Goal: Task Accomplishment & Management: Manage account settings

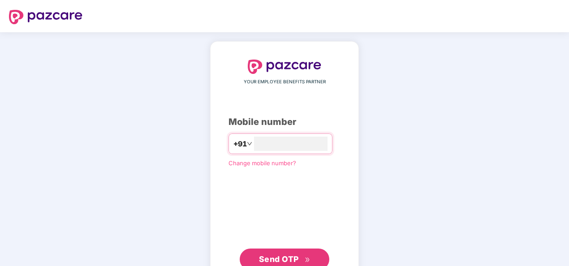
type input "**********"
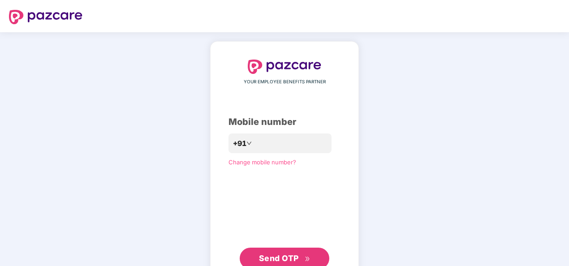
click at [283, 253] on span "Send OTP" at bounding box center [279, 257] width 40 height 9
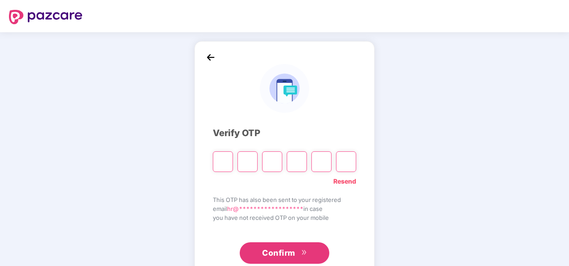
type input "*"
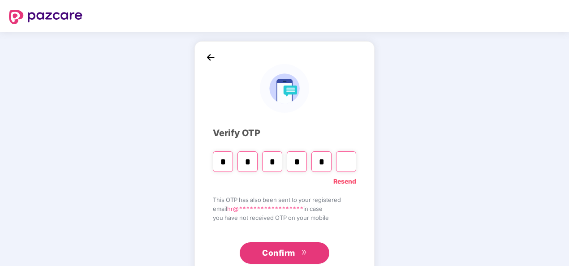
type input "*"
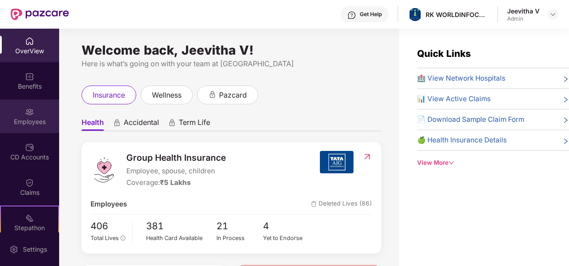
click at [26, 129] on div "Employees" at bounding box center [29, 116] width 59 height 34
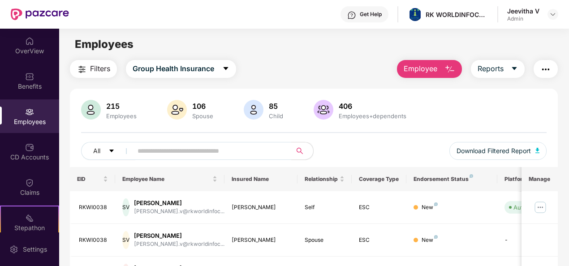
click at [426, 70] on span "Employee" at bounding box center [421, 68] width 34 height 11
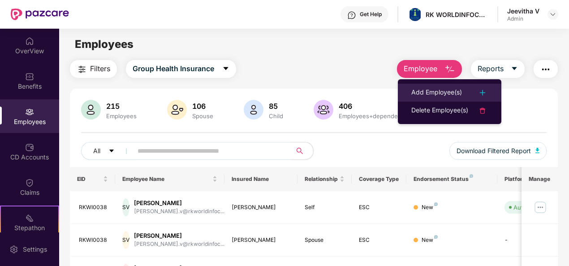
click at [436, 91] on div "Add Employee(s)" at bounding box center [436, 92] width 51 height 11
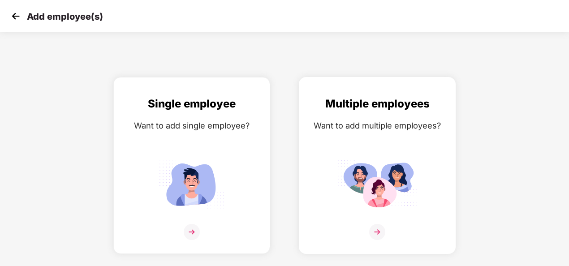
click at [381, 228] on img at bounding box center [377, 232] width 16 height 16
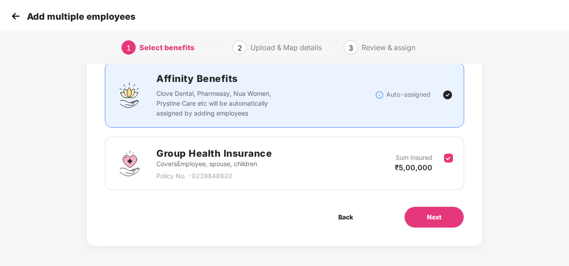
scroll to position [64, 0]
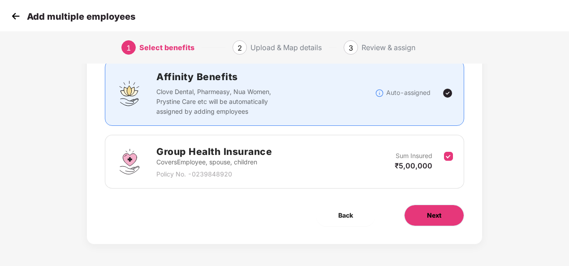
click at [440, 221] on button "Next" at bounding box center [434, 215] width 60 height 21
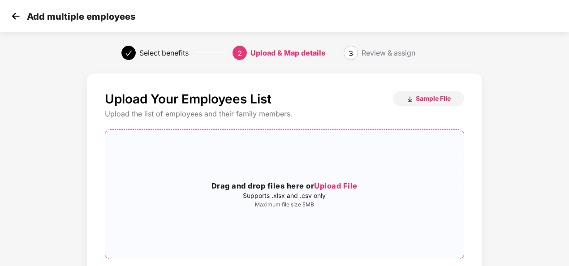
click at [333, 183] on span "Upload File" at bounding box center [335, 185] width 43 height 9
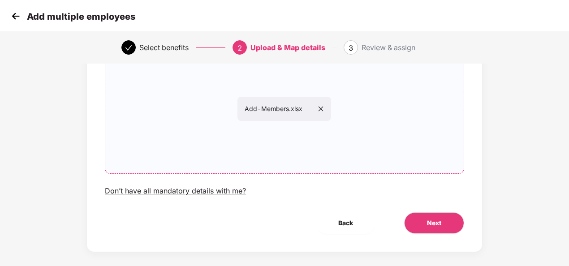
scroll to position [94, 0]
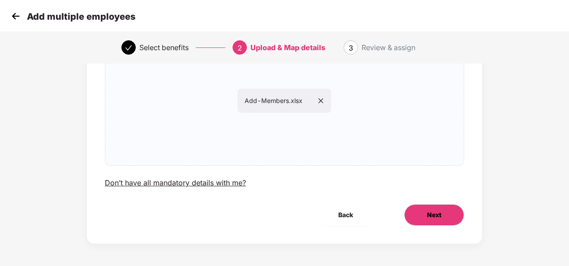
click at [419, 214] on button "Next" at bounding box center [434, 214] width 60 height 21
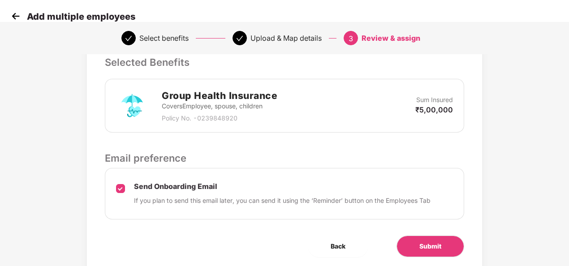
scroll to position [242, 0]
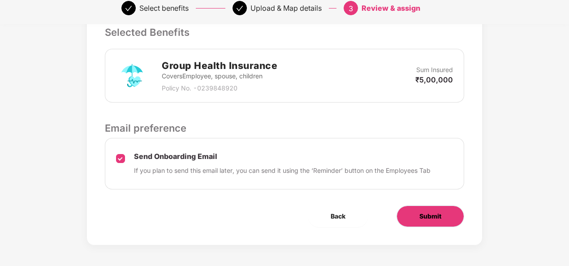
click at [409, 211] on button "Submit" at bounding box center [430, 216] width 68 height 21
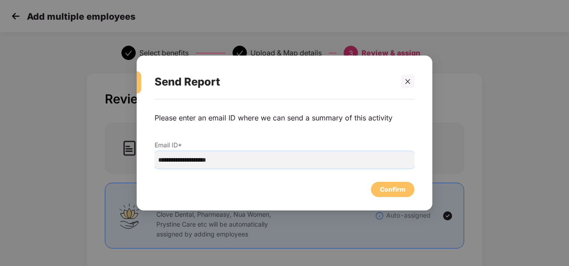
drag, startPoint x: 250, startPoint y: 158, endPoint x: 210, endPoint y: 159, distance: 40.3
click at [210, 159] on input "**********" at bounding box center [285, 159] width 260 height 17
click at [292, 166] on input "**********" at bounding box center [285, 159] width 260 height 17
click at [162, 159] on input "**********" at bounding box center [285, 159] width 260 height 17
type input "**********"
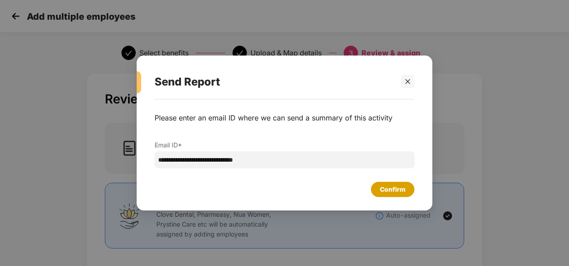
click at [389, 184] on div "Confirm" at bounding box center [392, 189] width 43 height 15
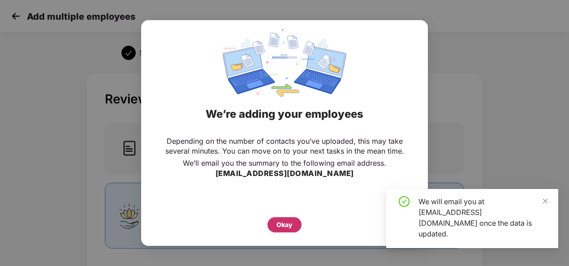
click at [283, 226] on div "Okay" at bounding box center [284, 225] width 16 height 10
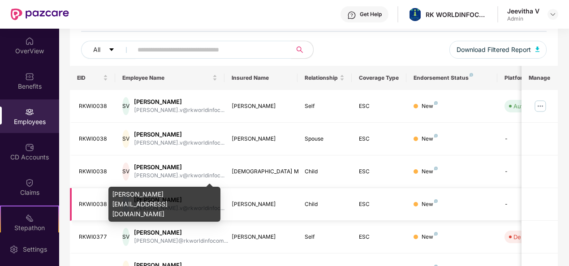
scroll to position [90, 0]
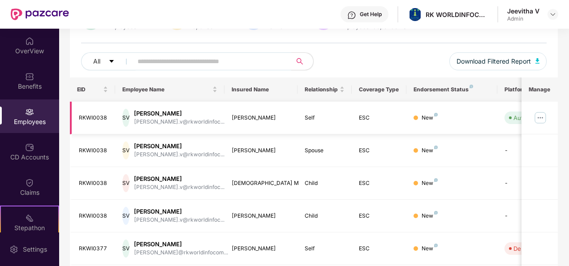
click at [537, 119] on img at bounding box center [540, 118] width 14 height 14
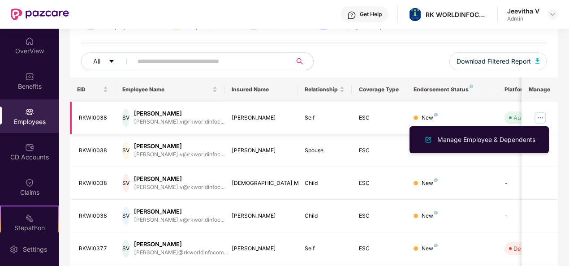
click at [537, 119] on img at bounding box center [540, 118] width 14 height 14
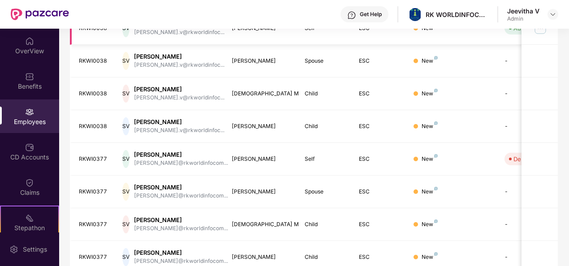
scroll to position [224, 0]
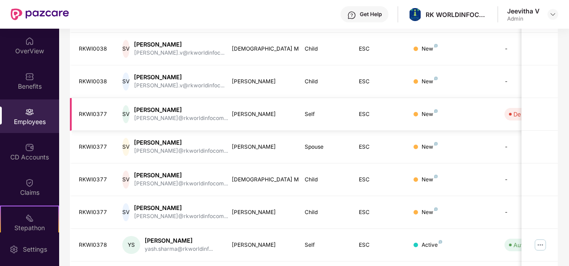
click at [105, 110] on div "RKWI0377" at bounding box center [94, 114] width 30 height 9
click at [345, 127] on td "Self" at bounding box center [324, 114] width 55 height 33
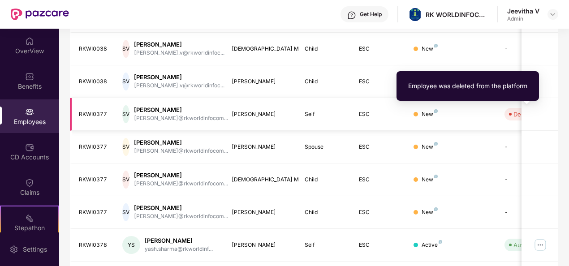
click at [511, 108] on span "Deleted" at bounding box center [521, 114] width 35 height 13
click at [508, 82] on div "Employee was deleted from the platform" at bounding box center [467, 86] width 119 height 10
click at [519, 107] on div "Employee was deleted from the platform" at bounding box center [467, 89] width 142 height 36
click at [497, 126] on td "Deleted" at bounding box center [529, 114] width 64 height 33
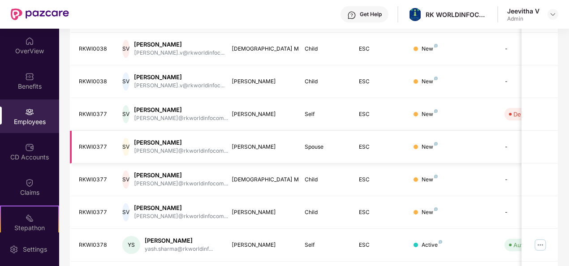
click at [488, 144] on div "New" at bounding box center [451, 147] width 77 height 9
click at [482, 144] on div "New" at bounding box center [451, 147] width 77 height 9
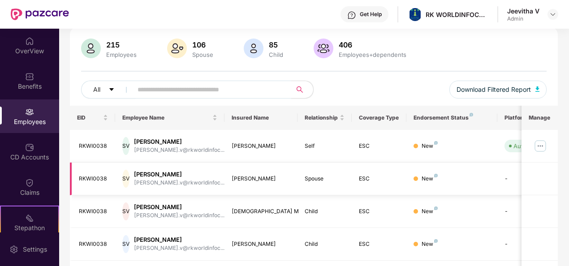
scroll to position [58, 0]
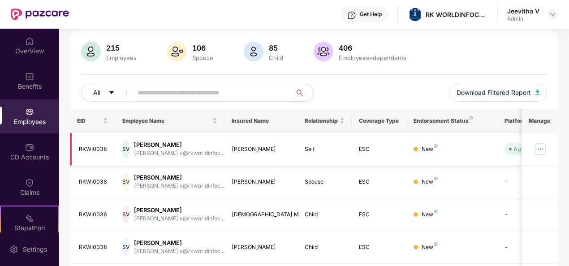
click at [435, 142] on td "New" at bounding box center [451, 149] width 91 height 33
drag, startPoint x: 435, startPoint y: 142, endPoint x: 400, endPoint y: 147, distance: 35.2
click at [400, 147] on td "ESC" at bounding box center [379, 149] width 55 height 33
click at [459, 154] on td "New" at bounding box center [451, 149] width 91 height 33
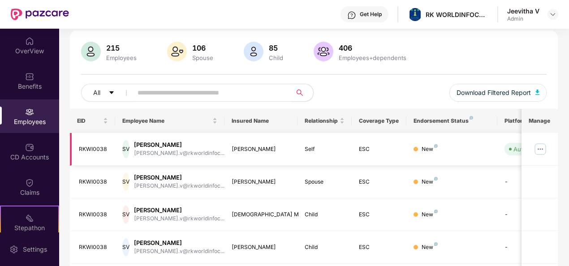
click at [434, 149] on div "New" at bounding box center [429, 149] width 16 height 9
click at [433, 146] on div "New" at bounding box center [429, 149] width 16 height 9
drag, startPoint x: 433, startPoint y: 146, endPoint x: 377, endPoint y: 145, distance: 56.0
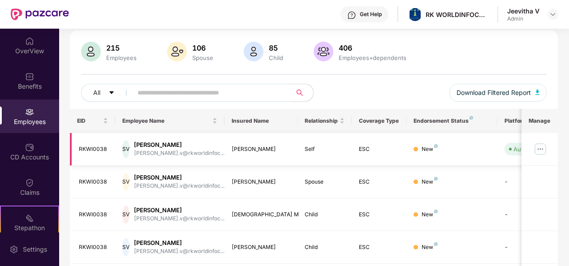
click at [377, 145] on div "ESC" at bounding box center [379, 149] width 40 height 9
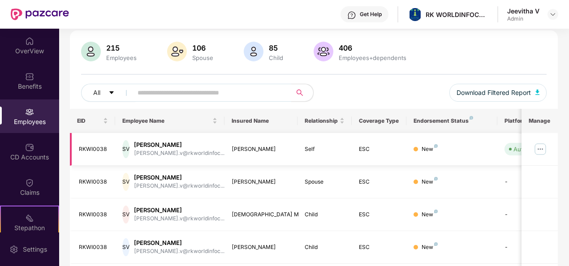
drag, startPoint x: 377, startPoint y: 145, endPoint x: 416, endPoint y: 163, distance: 43.1
click at [416, 163] on td "New" at bounding box center [451, 149] width 91 height 33
click at [492, 158] on td "New" at bounding box center [451, 149] width 91 height 33
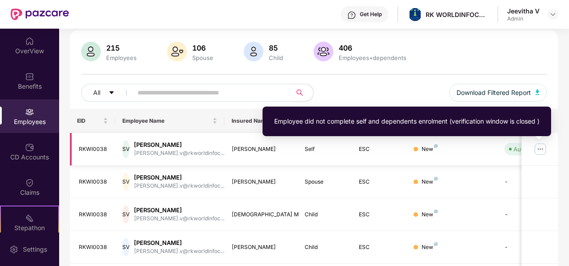
click at [518, 149] on div "Auto Verified" at bounding box center [531, 149] width 36 height 9
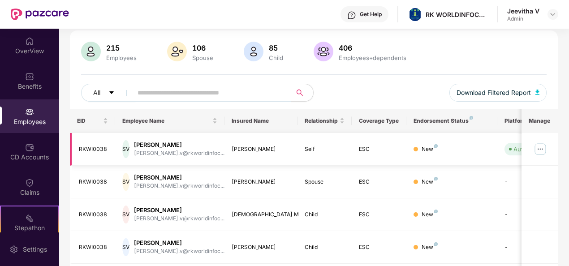
click at [480, 149] on div "New" at bounding box center [451, 149] width 77 height 9
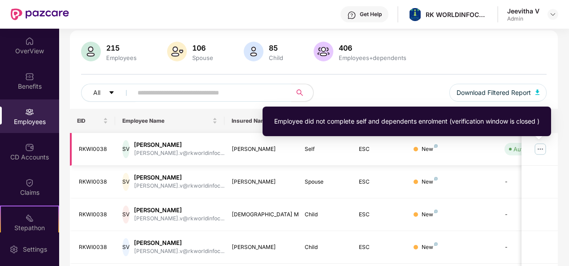
click at [509, 149] on span at bounding box center [510, 149] width 3 height 3
click at [403, 151] on td "ESC" at bounding box center [379, 149] width 55 height 33
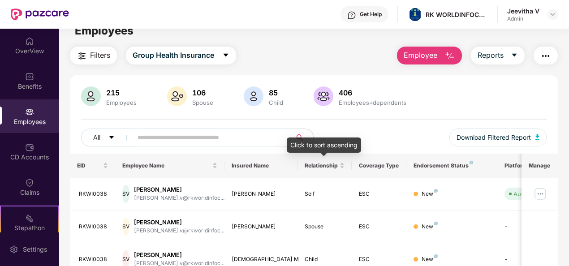
scroll to position [0, 0]
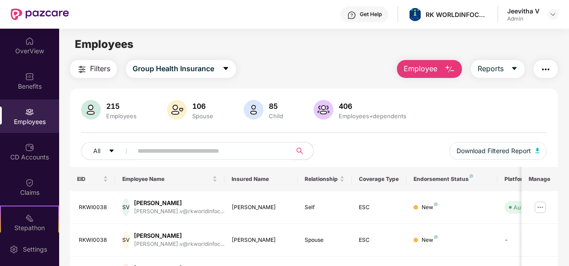
click at [188, 155] on input "text" at bounding box center [208, 150] width 142 height 13
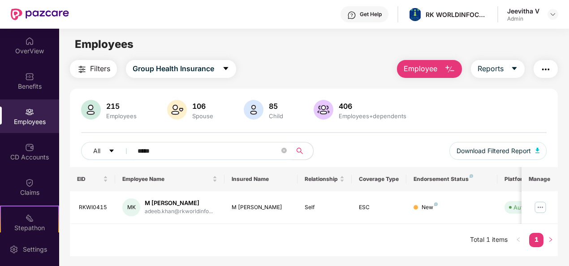
type input "*****"
click at [465, 194] on td "New" at bounding box center [451, 207] width 91 height 33
drag, startPoint x: 123, startPoint y: 156, endPoint x: 114, endPoint y: 158, distance: 9.2
click at [114, 158] on div "All *****" at bounding box center [197, 151] width 233 height 18
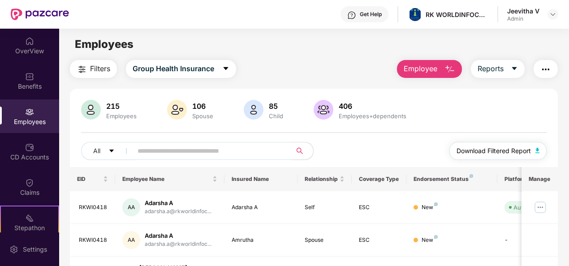
click at [526, 148] on span "Download Filtered Report" at bounding box center [493, 151] width 74 height 10
click at [502, 72] on span "Reports" at bounding box center [490, 68] width 26 height 11
click at [540, 114] on div "215 Employees 106 Spouse 85 Child 406 Employees+dependents" at bounding box center [314, 110] width 466 height 21
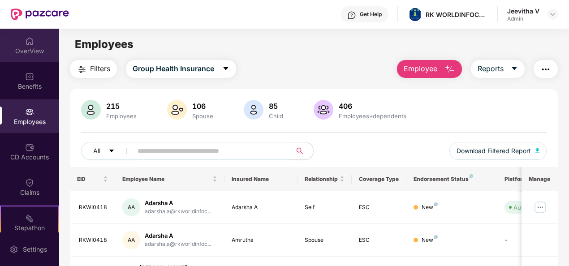
click at [21, 50] on div "OverView" at bounding box center [29, 51] width 59 height 9
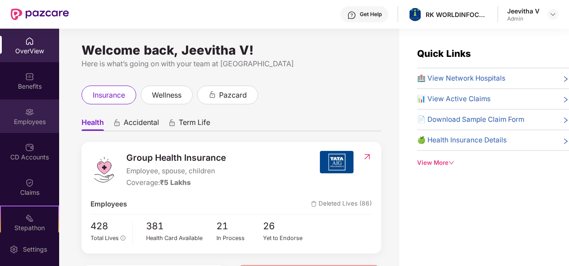
click at [39, 109] on div "Employees" at bounding box center [29, 116] width 59 height 34
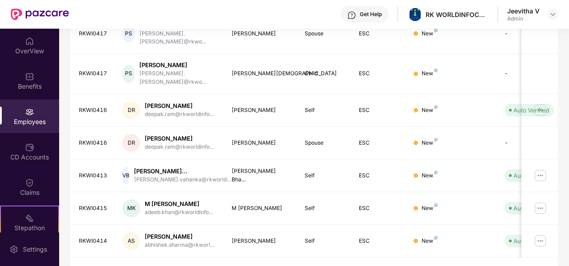
scroll to position [290, 0]
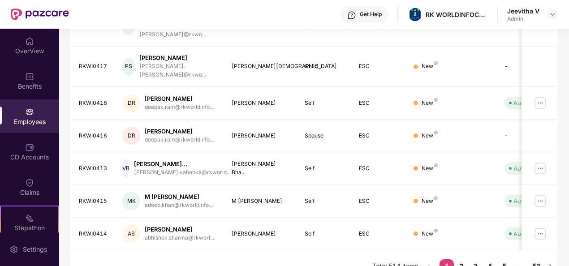
click at [462, 253] on link "2" at bounding box center [461, 265] width 14 height 13
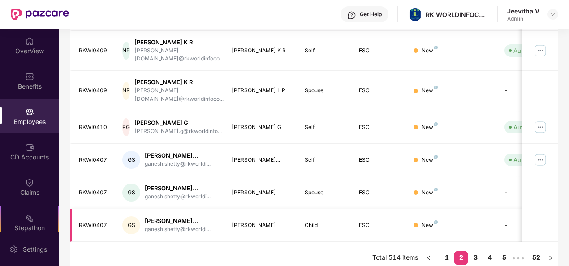
scroll to position [320, 0]
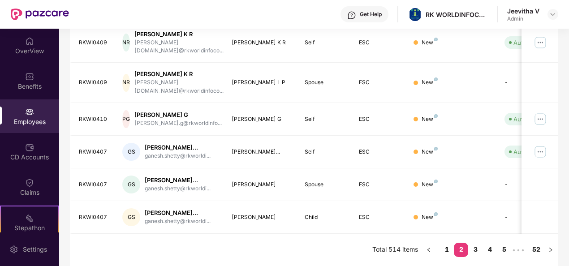
click at [447, 249] on link "1" at bounding box center [446, 249] width 14 height 13
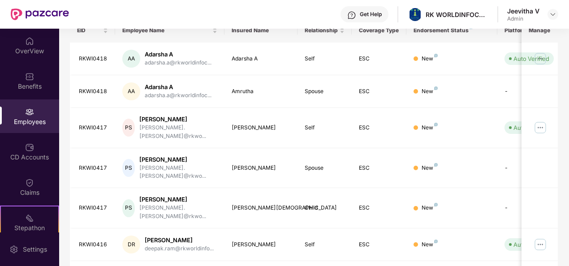
scroll to position [66, 0]
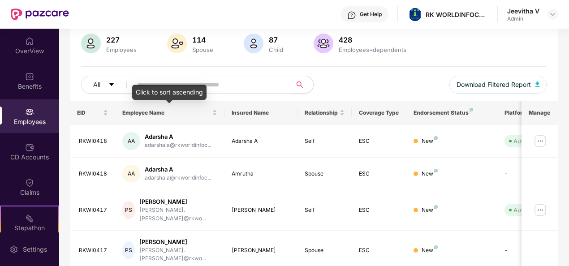
click at [152, 89] on div "Click to sort ascending" at bounding box center [169, 92] width 74 height 15
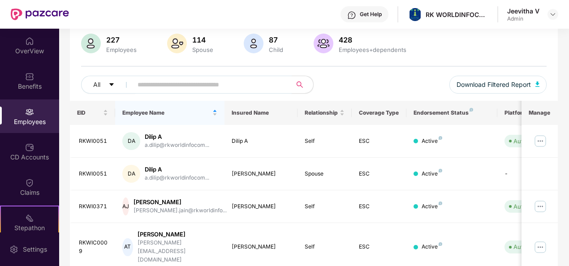
click at [168, 81] on input "text" at bounding box center [208, 84] width 142 height 13
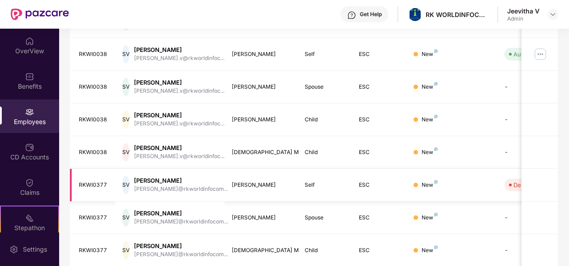
scroll to position [237, 0]
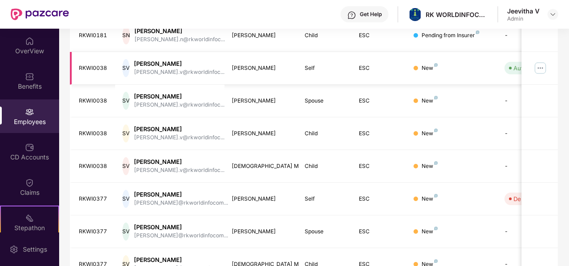
type input "*******"
click at [543, 69] on img at bounding box center [540, 68] width 14 height 14
click at [236, 109] on td "[PERSON_NAME]" at bounding box center [260, 101] width 73 height 33
